Goal: Task Accomplishment & Management: Complete application form

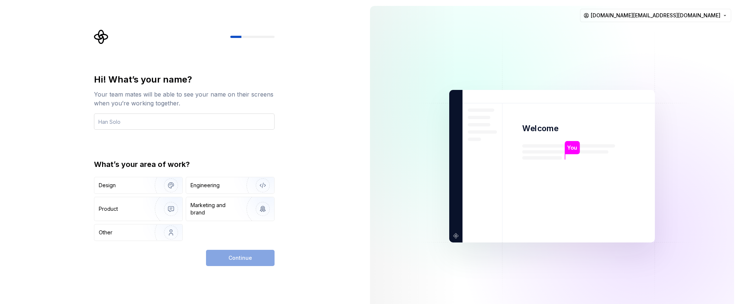
click at [185, 120] on input "text" at bounding box center [184, 121] width 180 height 16
type input "[PERSON_NAME]"
click at [166, 191] on img "button" at bounding box center [166, 185] width 47 height 49
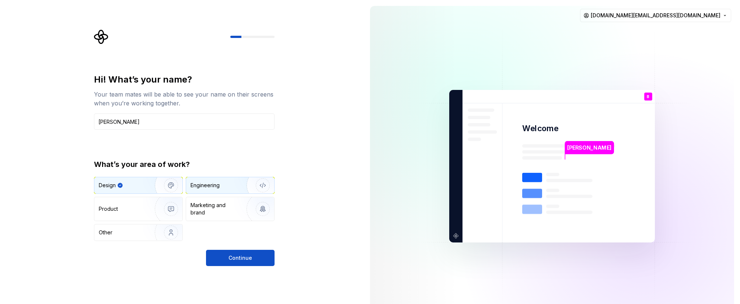
click at [225, 190] on div "Engineering" at bounding box center [230, 185] width 88 height 16
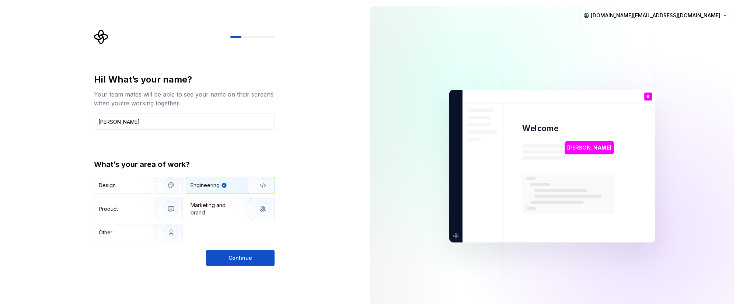
click at [228, 266] on div "Hi! What’s your name? Your team mates will be able to see your name on their sc…" at bounding box center [182, 166] width 364 height 332
click at [231, 259] on span "Continue" at bounding box center [240, 257] width 24 height 7
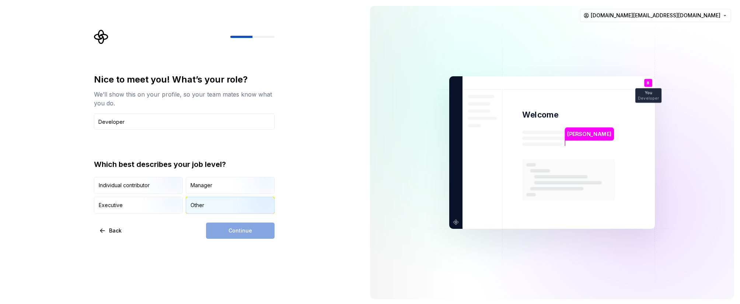
type input "Developer"
click at [221, 207] on div "Other" at bounding box center [230, 205] width 88 height 16
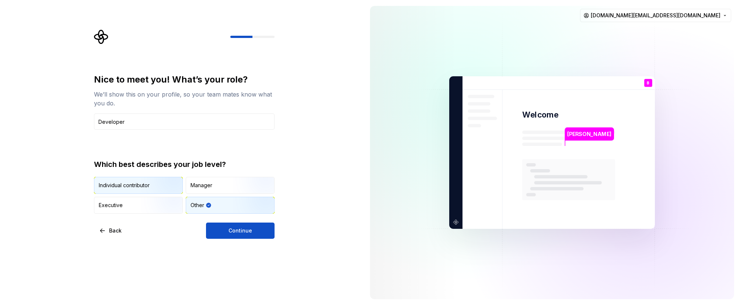
click at [141, 182] on img "button" at bounding box center [164, 194] width 47 height 49
click at [252, 236] on button "Continue" at bounding box center [240, 230] width 69 height 16
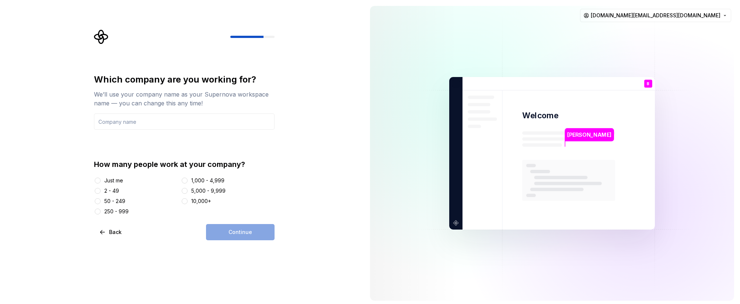
click at [108, 181] on div "Just me" at bounding box center [113, 180] width 19 height 7
click at [101, 181] on button "Just me" at bounding box center [98, 181] width 6 height 6
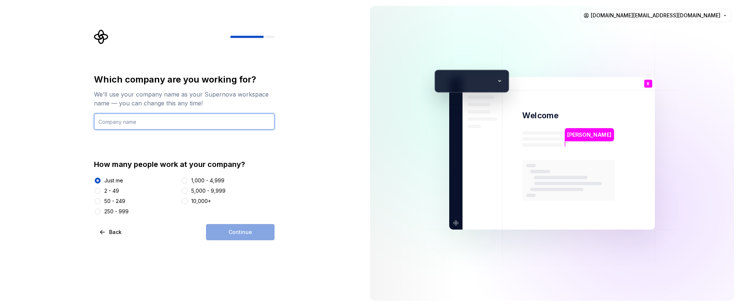
click at [199, 125] on input "text" at bounding box center [184, 121] width 180 height 16
type input "None"
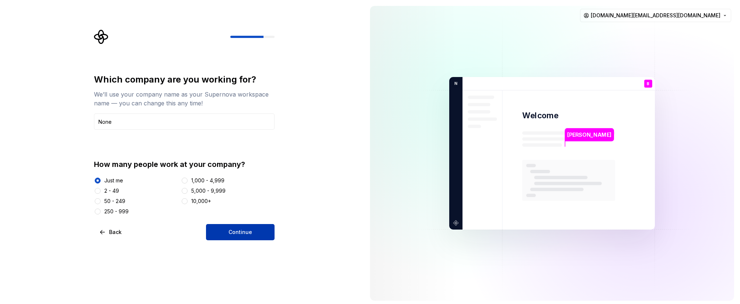
click at [238, 235] on span "Continue" at bounding box center [240, 231] width 24 height 7
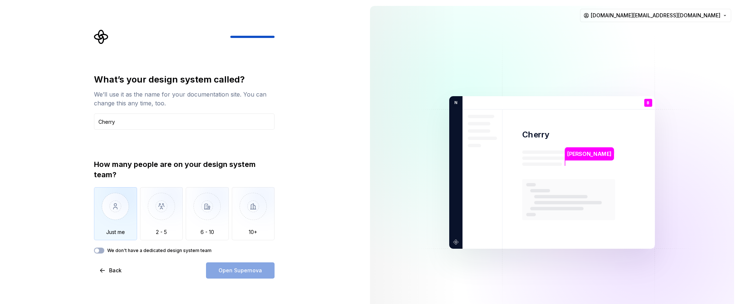
type input "Cherry"
click at [124, 215] on img "button" at bounding box center [115, 211] width 43 height 49
click at [240, 272] on span "Open Supernova" at bounding box center [239, 270] width 43 height 7
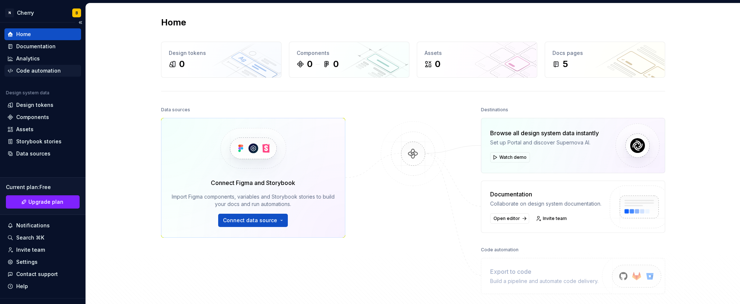
click at [45, 73] on div "Code automation" at bounding box center [38, 70] width 45 height 7
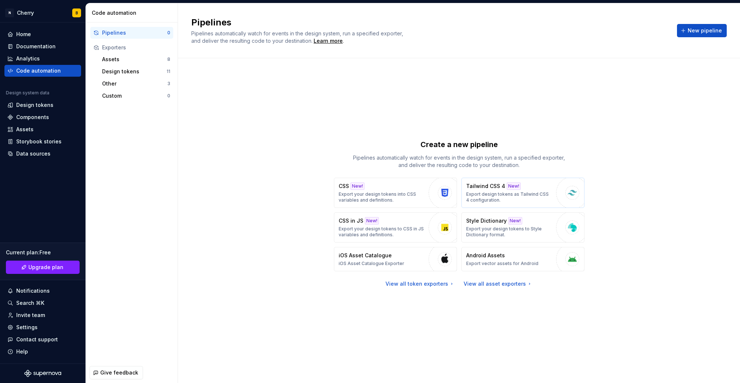
click at [555, 196] on button "Tailwind CSS 4 New! Export design tokens as Tailwind CSS 4 configuration." at bounding box center [522, 193] width 123 height 30
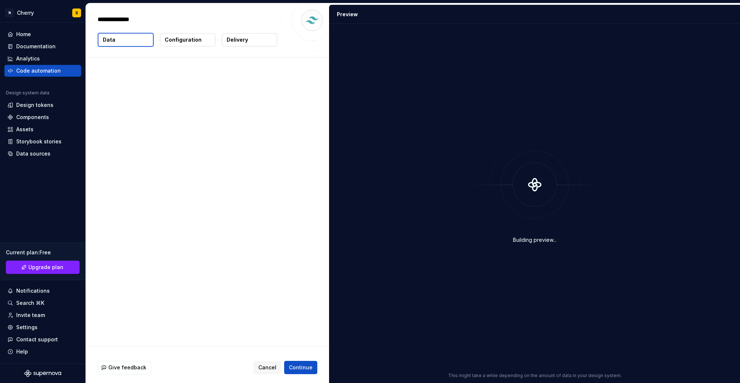
type textarea "*"
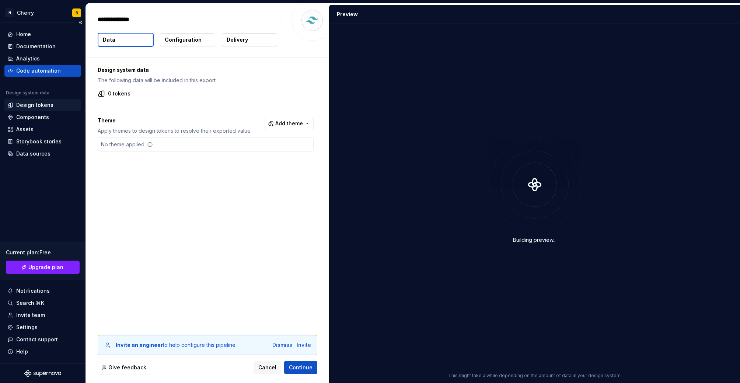
click at [49, 108] on div "Design tokens" at bounding box center [34, 104] width 37 height 7
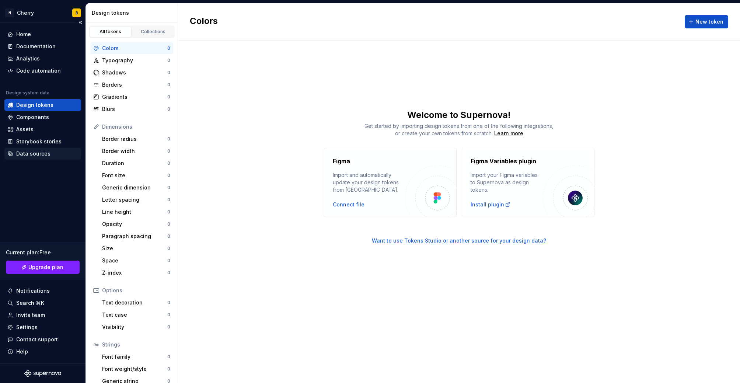
click at [35, 152] on div "Data sources" at bounding box center [33, 153] width 34 height 7
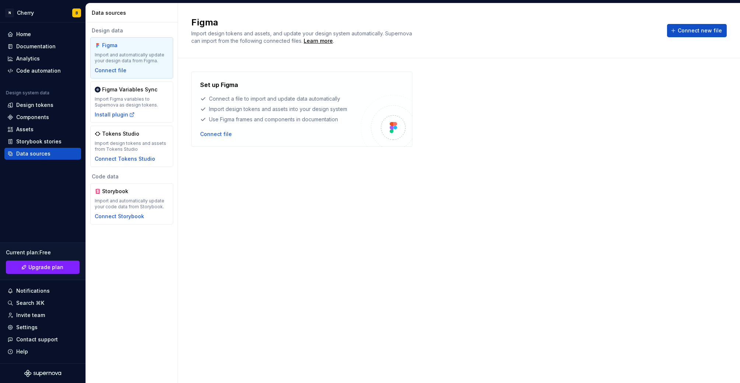
click at [419, 98] on div "Set up Figma Connect a file to import and update data automatically Import desi…" at bounding box center [458, 108] width 535 height 75
